Goal: Find specific fact: Find specific fact

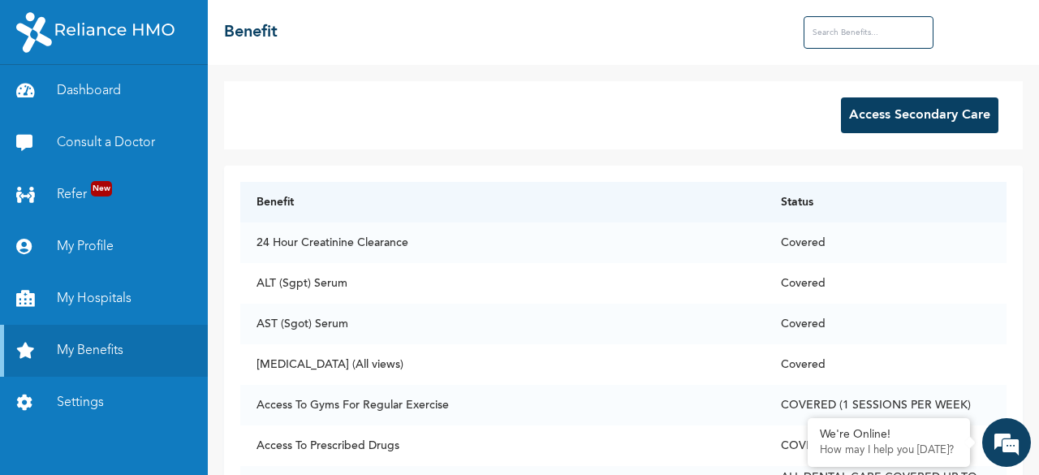
scroll to position [4407, 0]
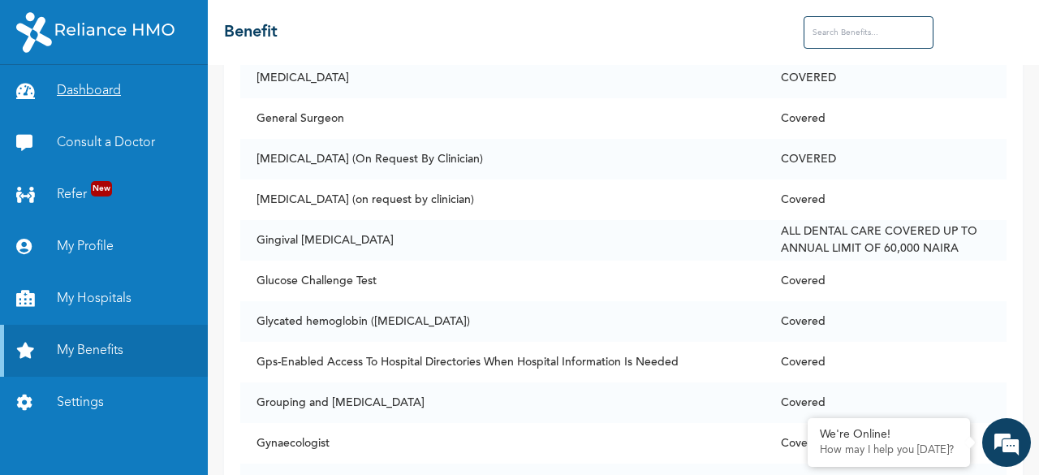
click at [100, 92] on link "Dashboard" at bounding box center [104, 91] width 208 height 52
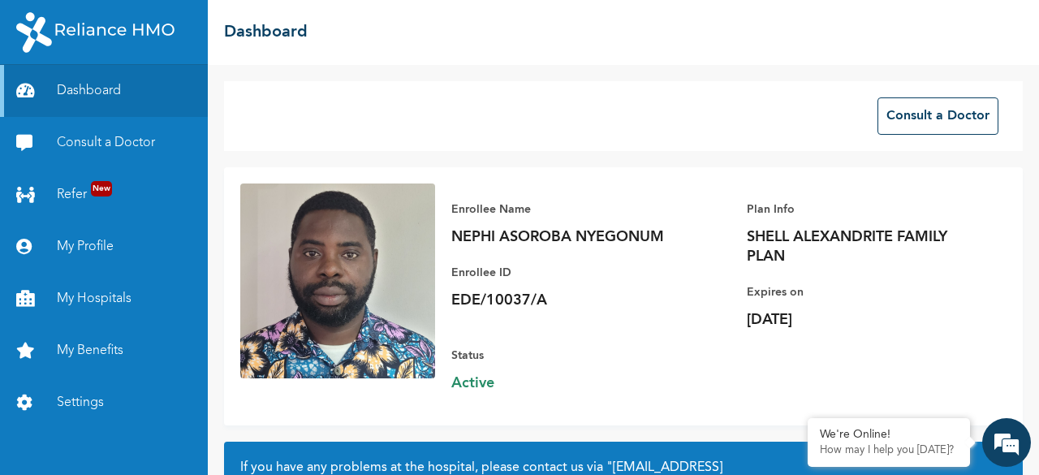
scroll to position [184, 0]
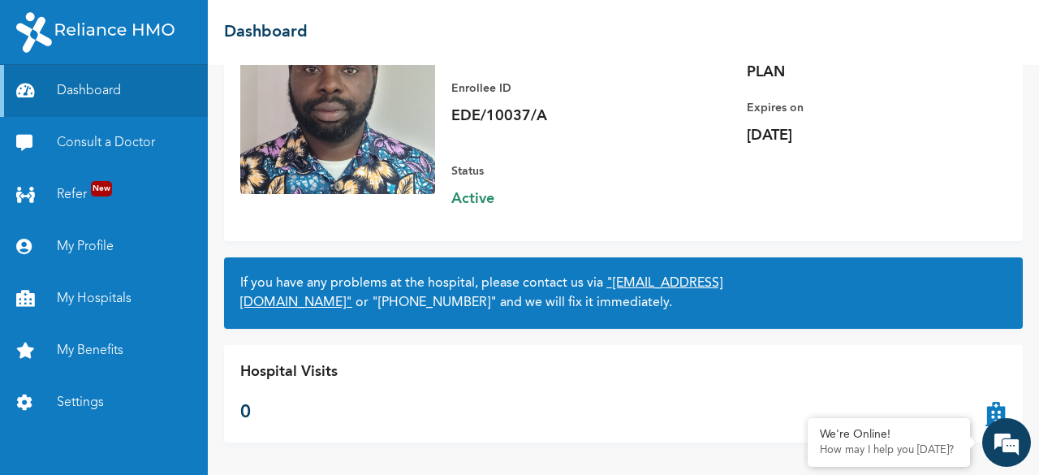
click at [395, 302] on link ""[EMAIL_ADDRESS][DOMAIN_NAME]"" at bounding box center [481, 293] width 482 height 32
click at [302, 347] on div "Hospital Visits 0" at bounding box center [623, 393] width 799 height 97
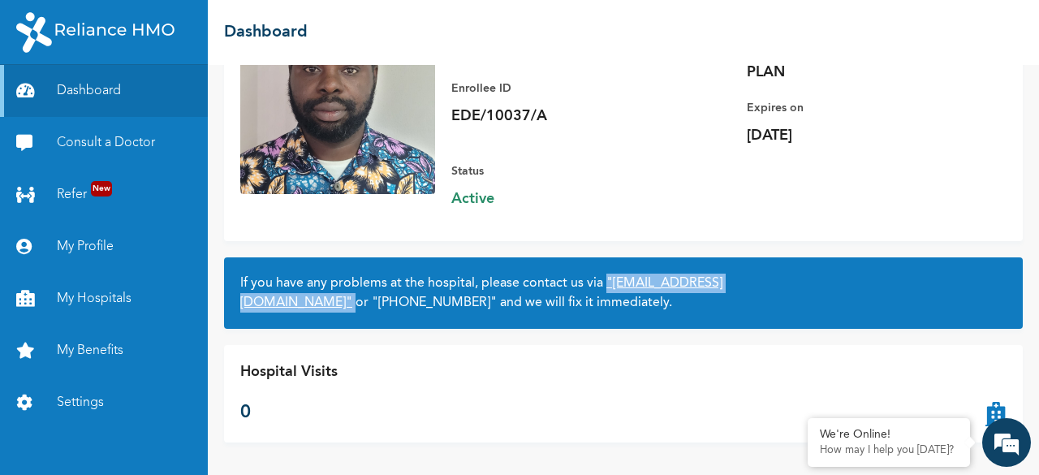
drag, startPoint x: 464, startPoint y: 303, endPoint x: 243, endPoint y: 307, distance: 221.7
click at [243, 307] on h2 "If you have any problems at the hospital, please contact us via "[EMAIL_ADDRESS…" at bounding box center [623, 293] width 766 height 39
copy h2 ""[EMAIL_ADDRESS][DOMAIN_NAME]""
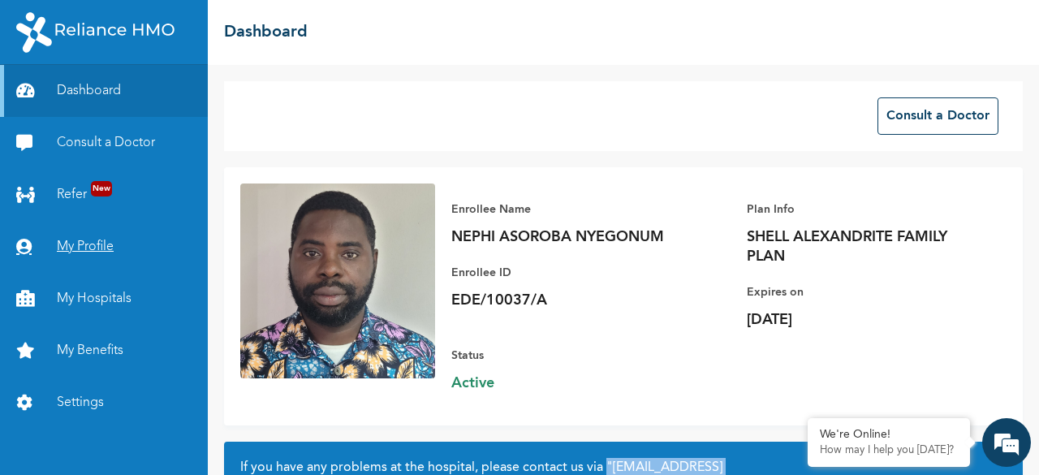
click at [88, 250] on link "My Profile" at bounding box center [104, 247] width 208 height 52
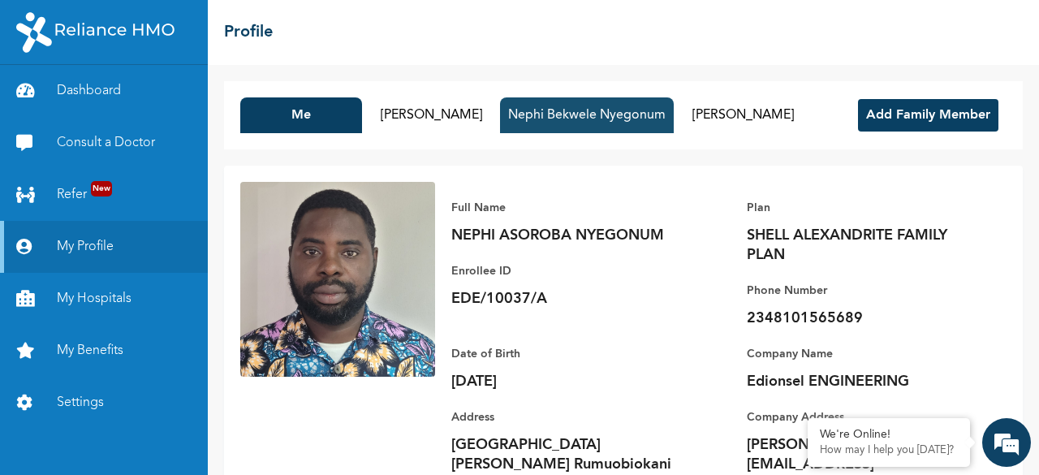
click at [610, 121] on button "Nephi Bekwele Nyegonum" at bounding box center [587, 115] width 174 height 36
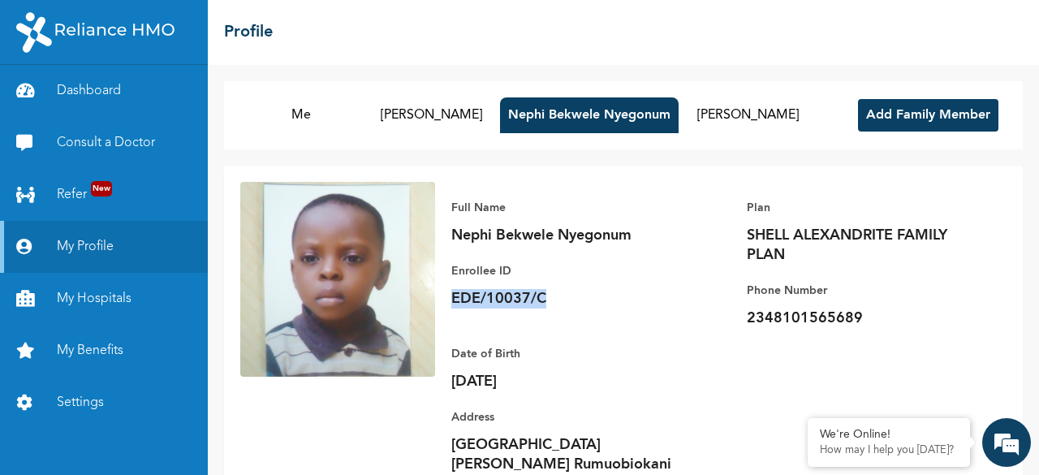
drag, startPoint x: 544, startPoint y: 296, endPoint x: 446, endPoint y: 295, distance: 98.2
click at [446, 295] on div "Full Name Nephi Bekwele Nyegonum Enrollee ID EDE/10037/C Plan SHELL ALEXANDRITE…" at bounding box center [720, 355] width 571 height 347
copy p "EDE/10037/C"
click at [675, 277] on p "Enrollee ID" at bounding box center [564, 270] width 227 height 19
